Goal: Download file/media

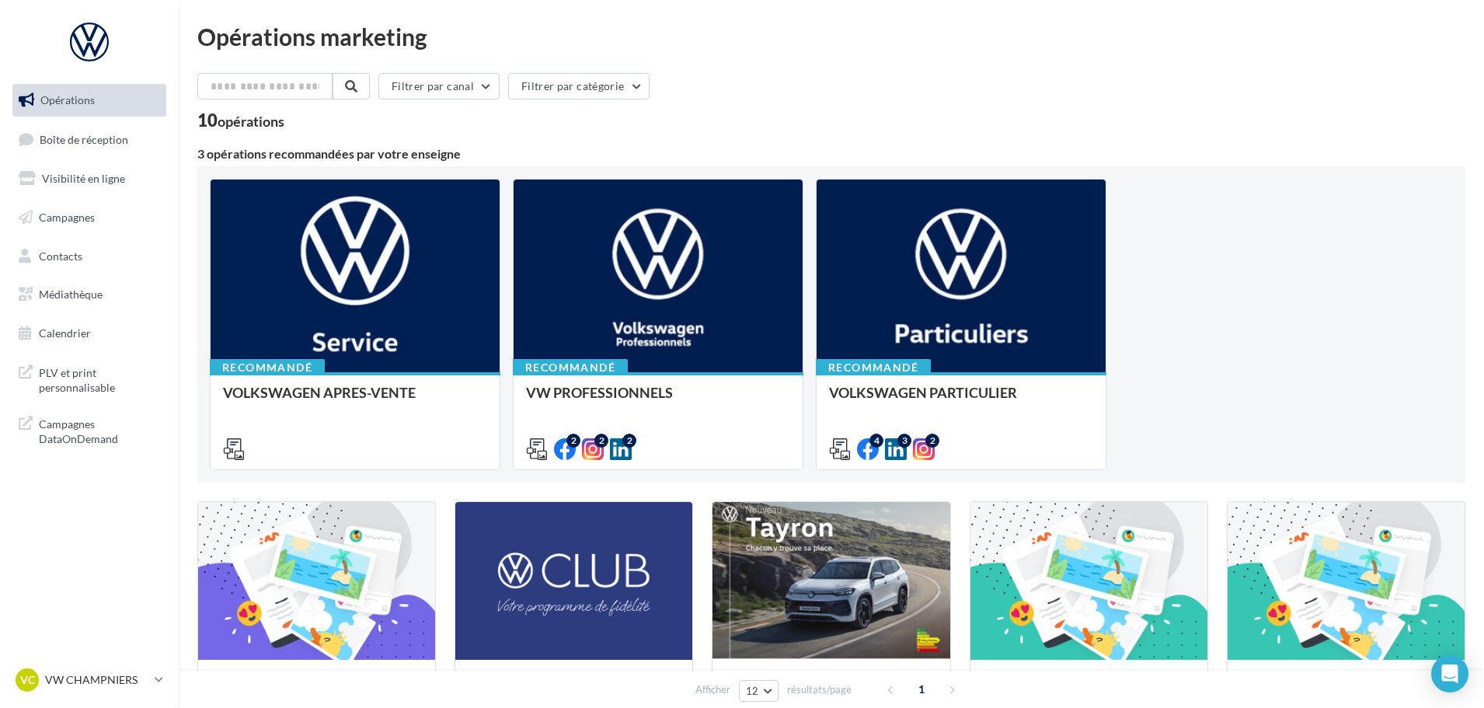
click at [81, 311] on ul "Opérations Boîte de réception Visibilité en ligne Campagnes Contacts Médiathèqu…" at bounding box center [89, 217] width 166 height 278
click at [87, 295] on span "Médiathèque" at bounding box center [71, 294] width 64 height 13
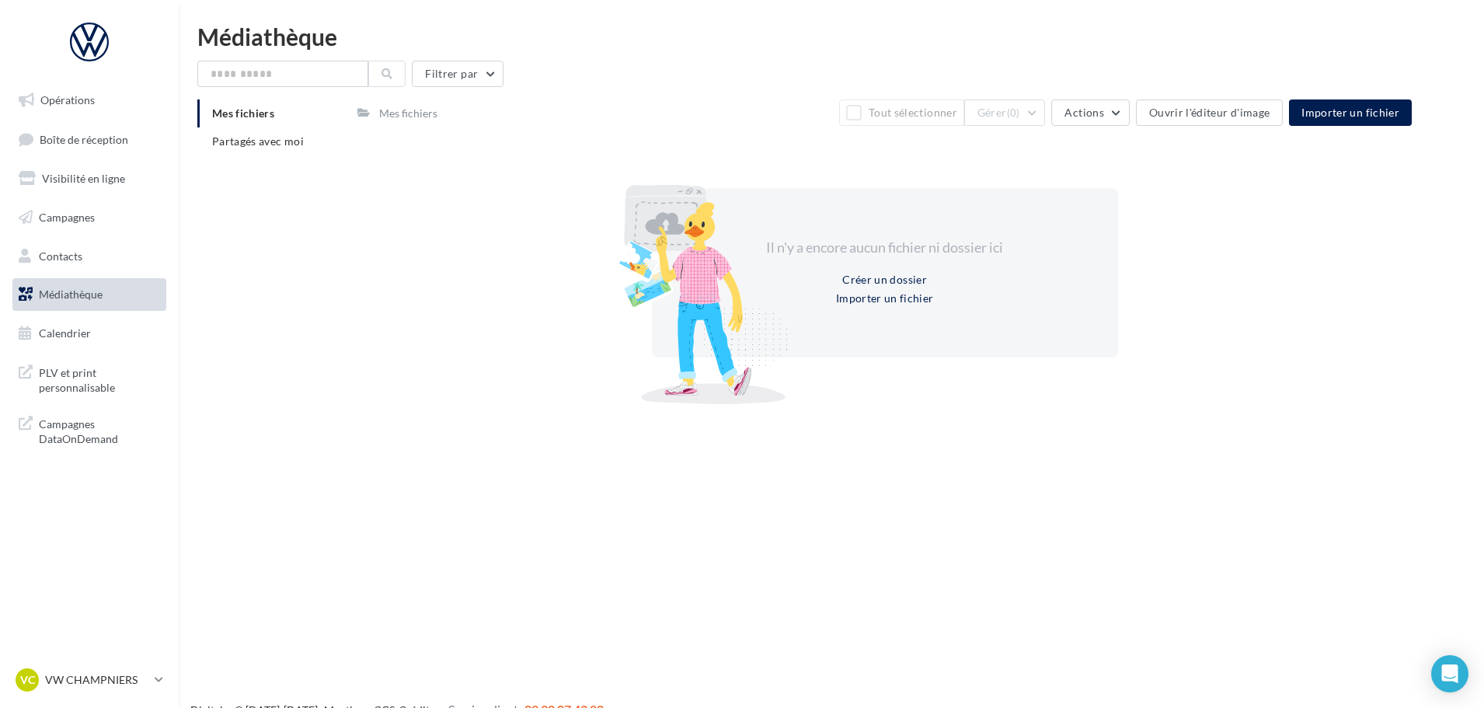
click at [253, 169] on div "Mes fichiers Partagés avec moi Mes fichiers Tout sélectionner Gérer (0) Actions…" at bounding box center [837, 253] width 1281 height 308
click at [249, 148] on li "Partagés avec moi" at bounding box center [271, 141] width 148 height 28
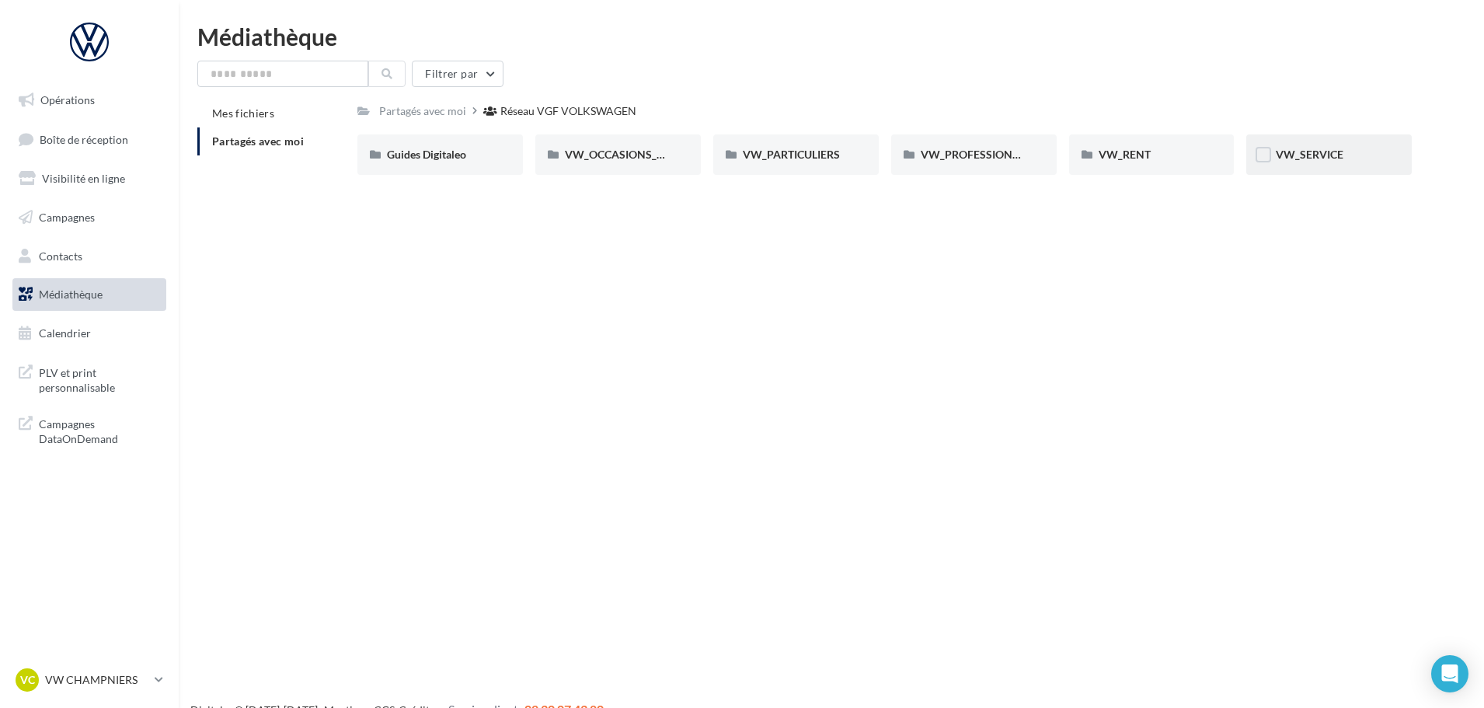
click at [1345, 151] on div "VW_SERVICE" at bounding box center [1329, 155] width 106 height 16
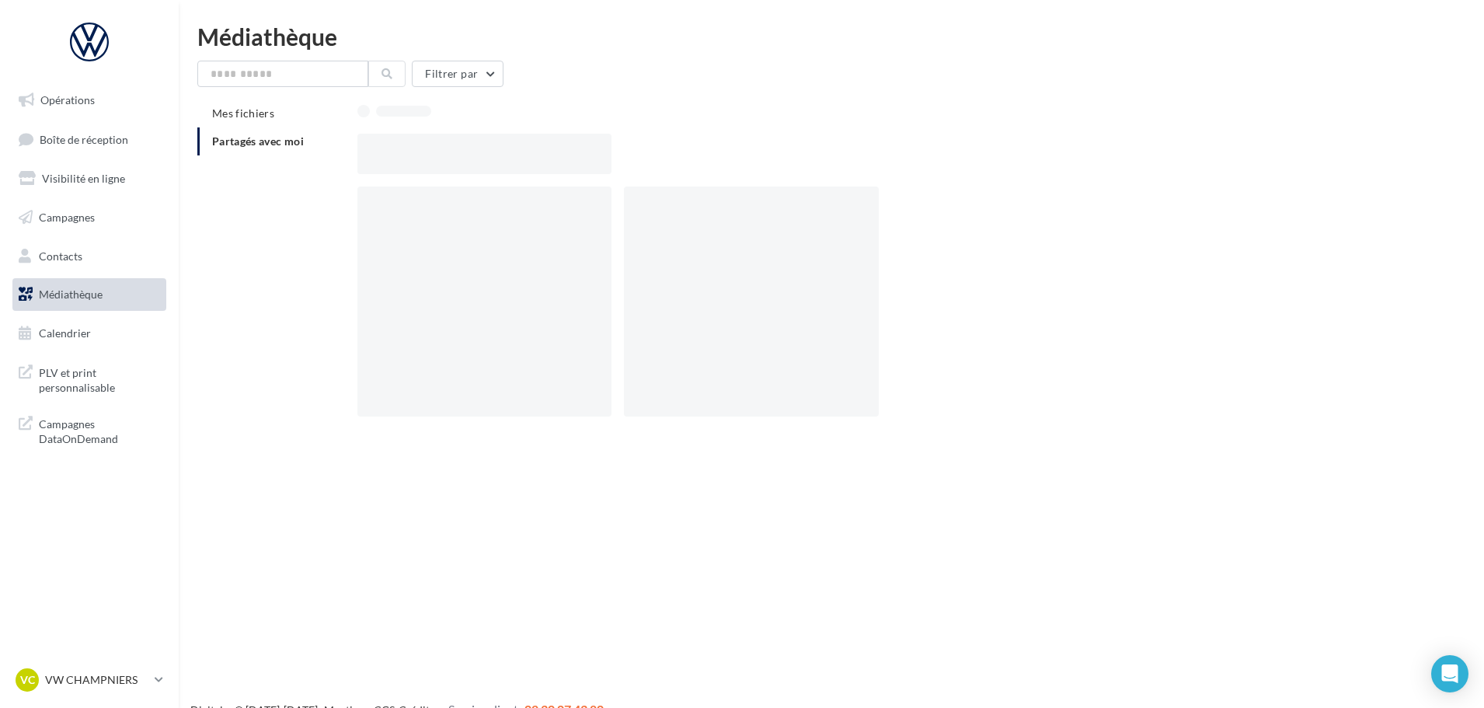
click at [1345, 151] on div at bounding box center [891, 154] width 1067 height 40
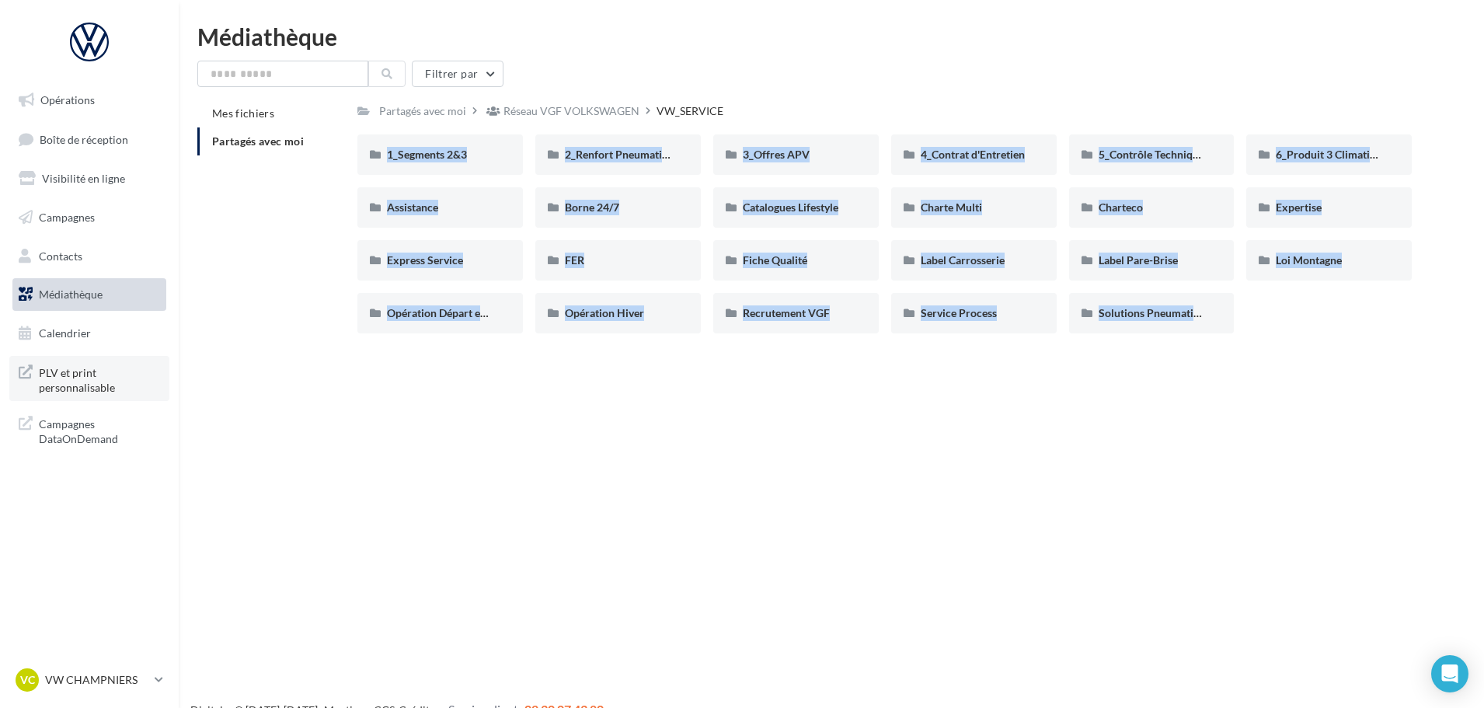
click at [109, 386] on span "PLV et print personnalisable" at bounding box center [99, 378] width 121 height 33
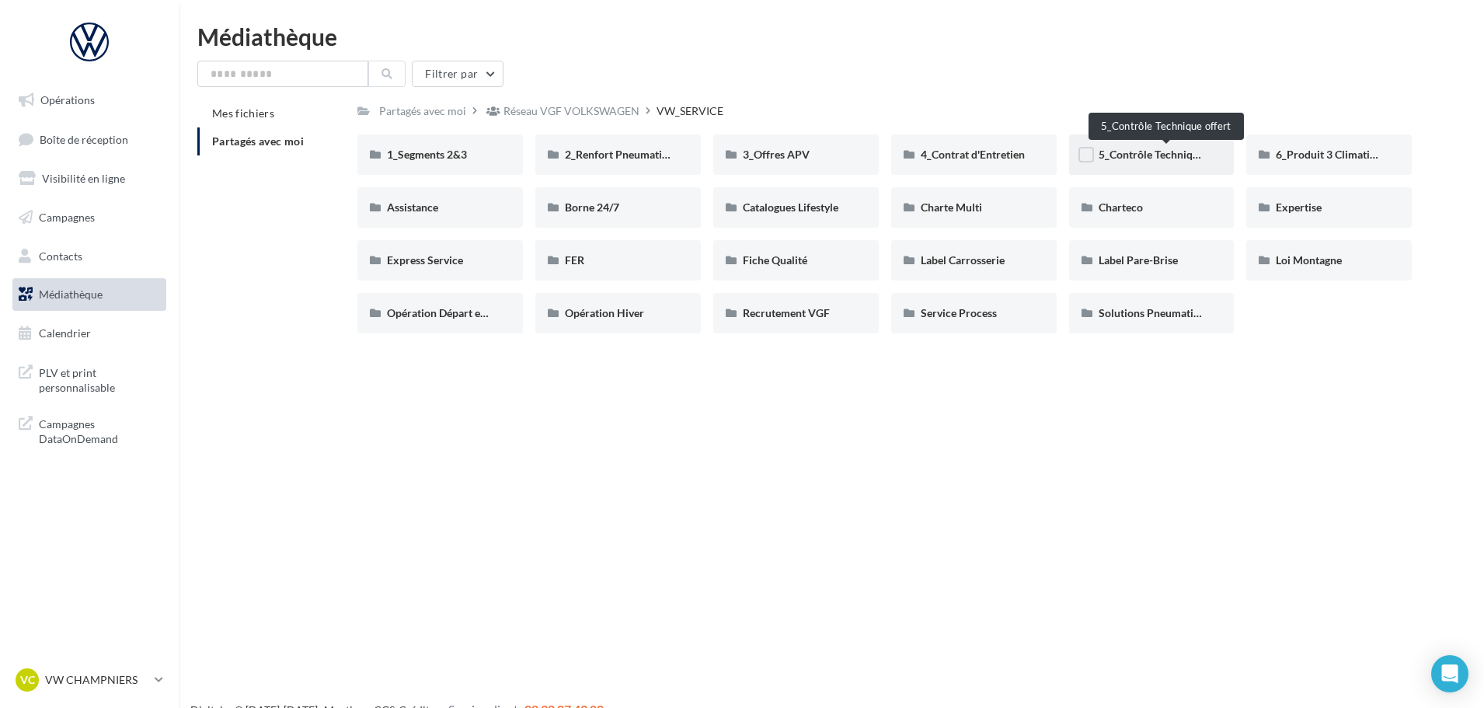
click at [1148, 153] on span "5_Contrôle Technique offert" at bounding box center [1167, 154] width 136 height 13
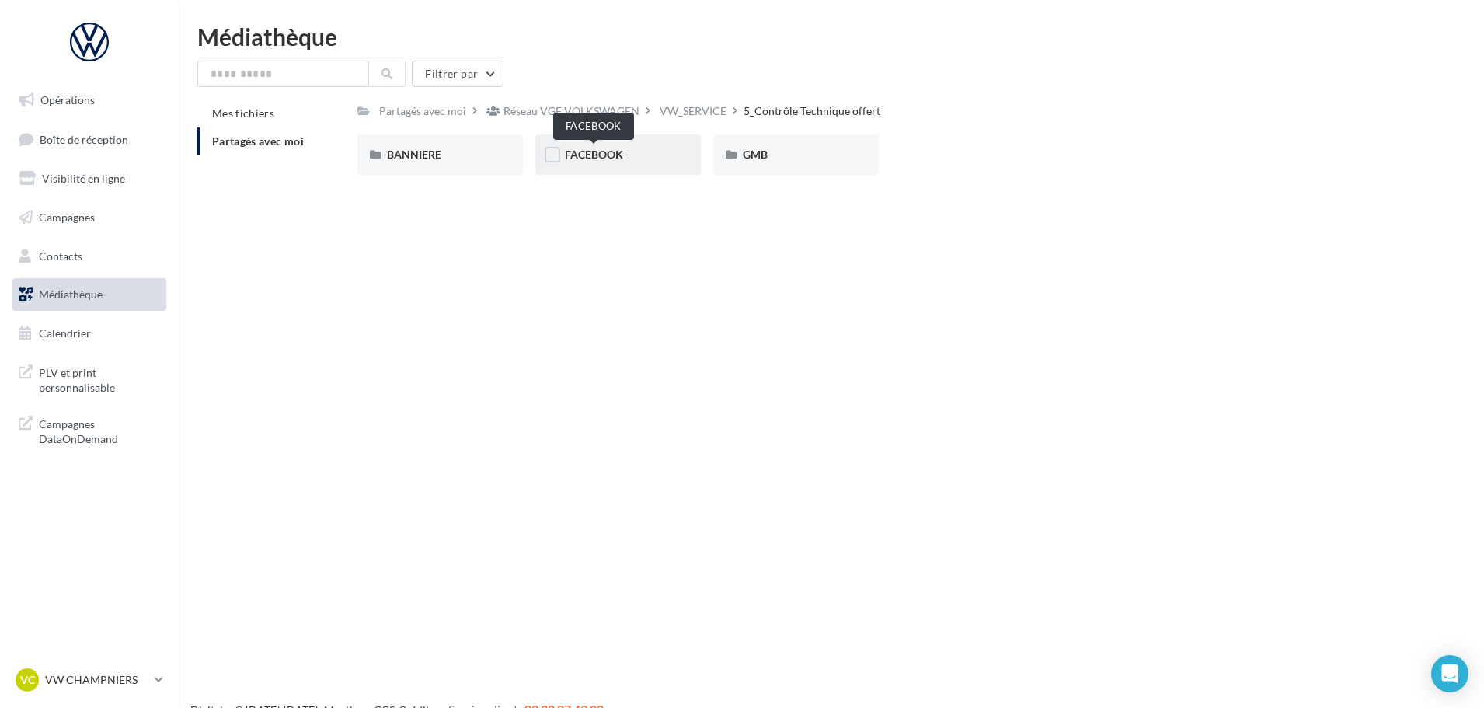
click at [609, 160] on span "FACEBOOK" at bounding box center [594, 154] width 58 height 13
click at [609, 160] on div "POST" at bounding box center [618, 155] width 106 height 16
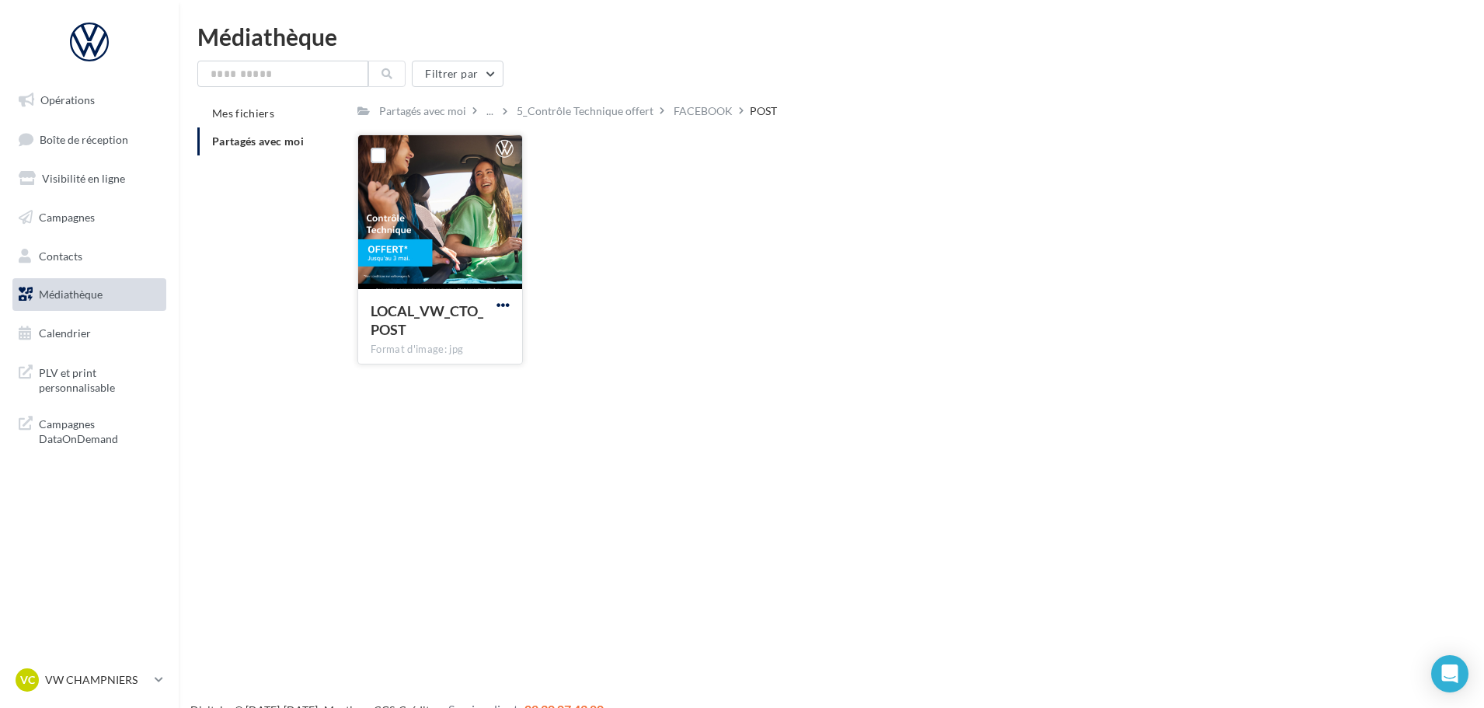
click at [509, 305] on span "button" at bounding box center [503, 304] width 13 height 13
click at [498, 326] on button "Télécharger" at bounding box center [435, 336] width 155 height 40
click at [620, 106] on div "5_Contrôle Technique offert" at bounding box center [585, 111] width 137 height 16
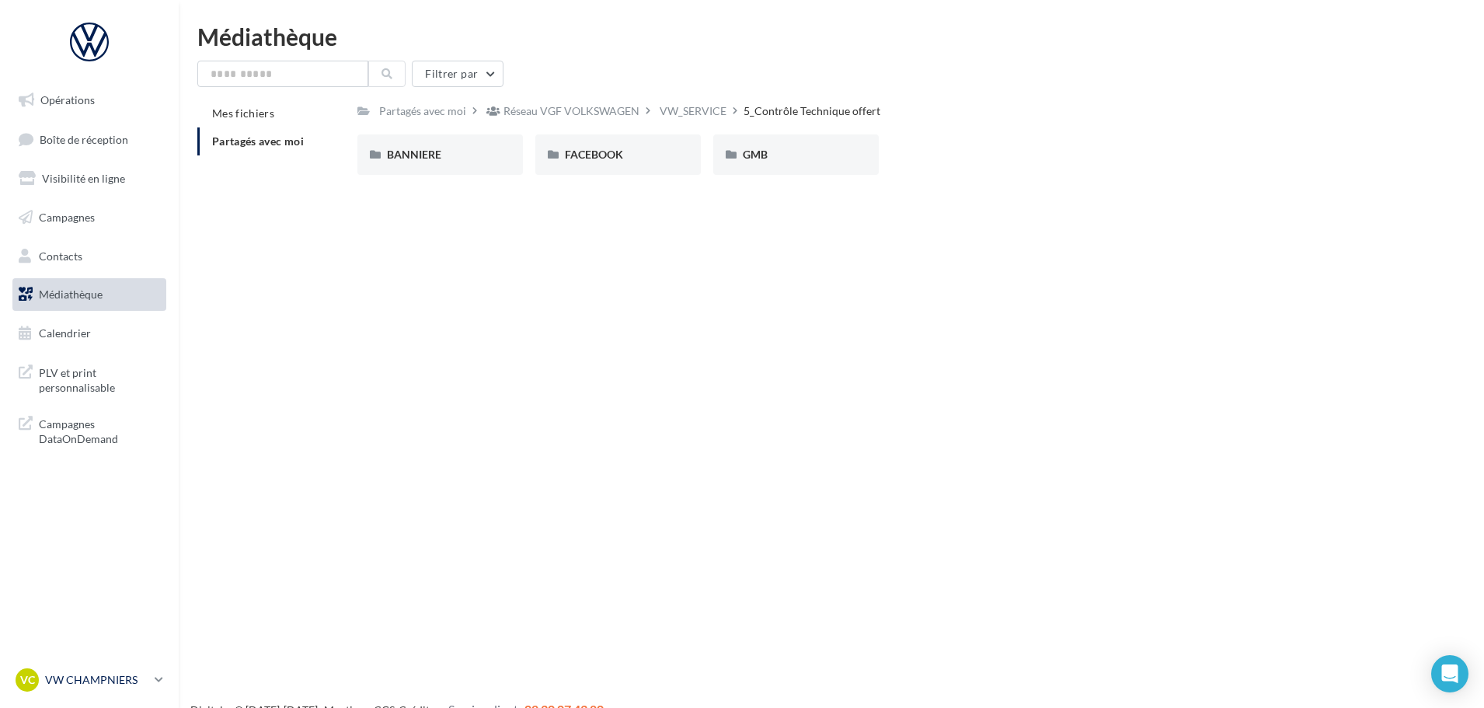
click at [156, 678] on icon at bounding box center [159, 679] width 9 height 13
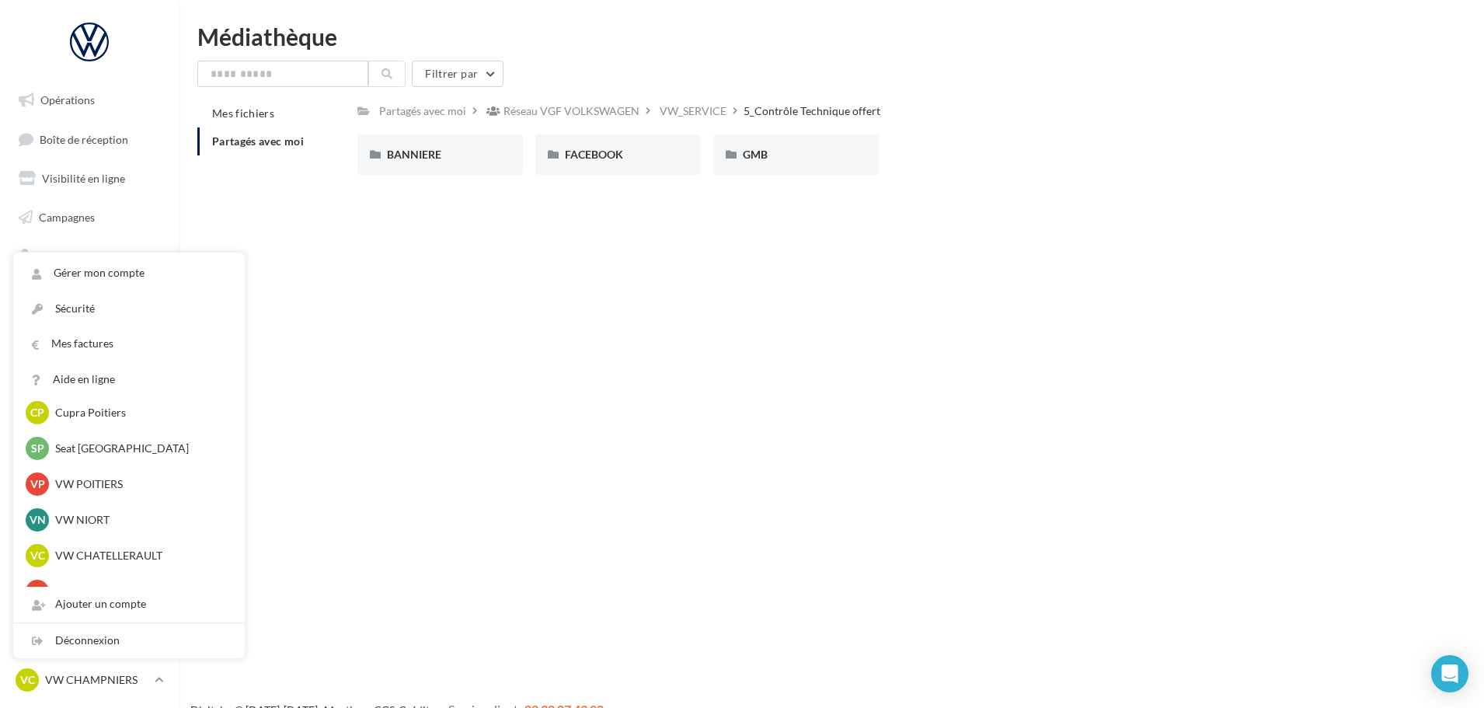
scroll to position [144, 0]
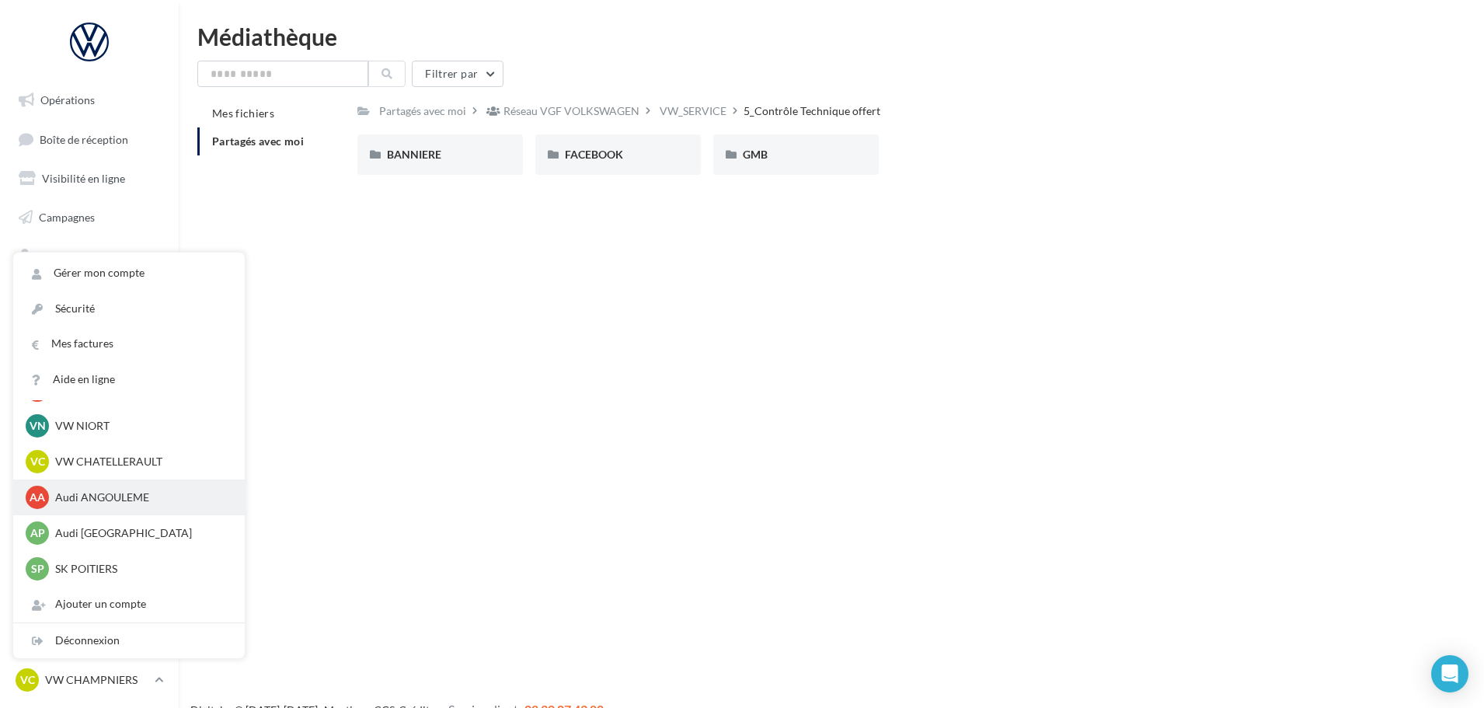
click at [102, 501] on p "Audi ANGOULEME" at bounding box center [140, 498] width 171 height 16
